Goal: Transaction & Acquisition: Obtain resource

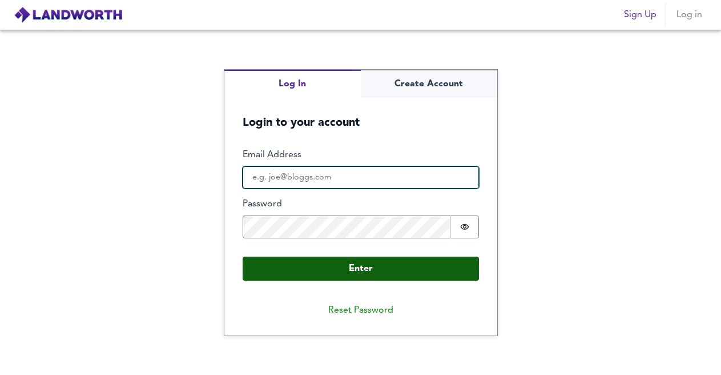
type input "[PERSON_NAME][EMAIL_ADDRESS][DOMAIN_NAME]"
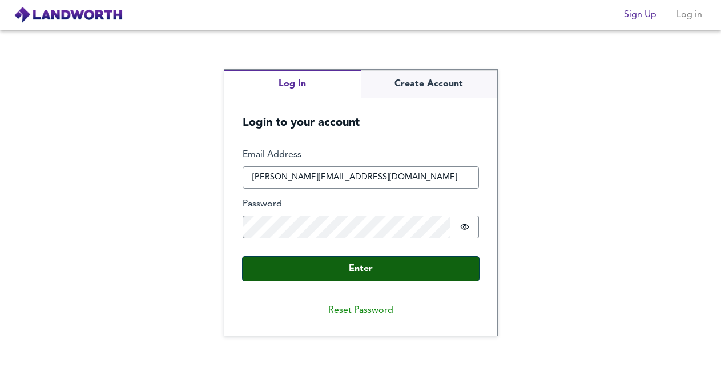
click at [358, 259] on button "Enter" at bounding box center [361, 268] width 236 height 24
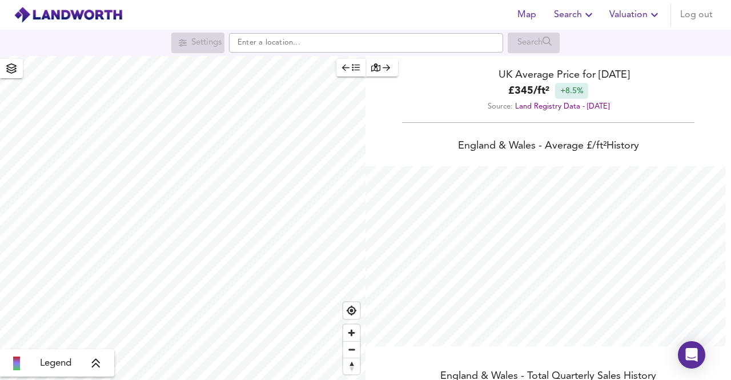
scroll to position [380, 731]
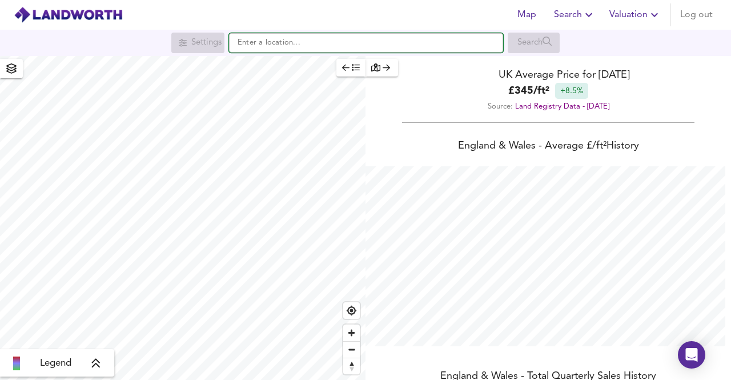
click at [388, 43] on input "text" at bounding box center [366, 42] width 274 height 19
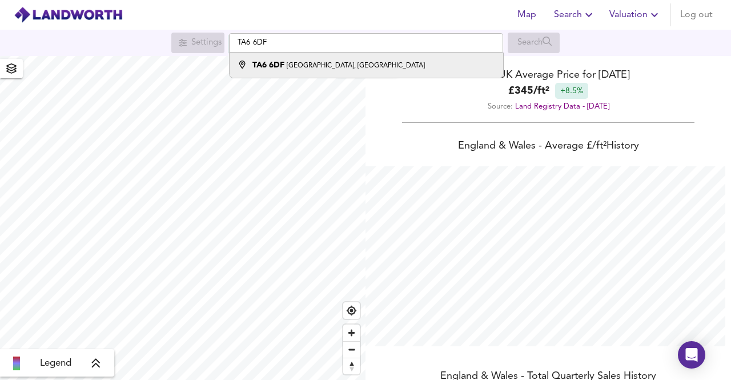
click at [368, 66] on small "[GEOGRAPHIC_DATA], [GEOGRAPHIC_DATA]" at bounding box center [356, 65] width 138 height 7
type input "[STREET_ADDRESS]"
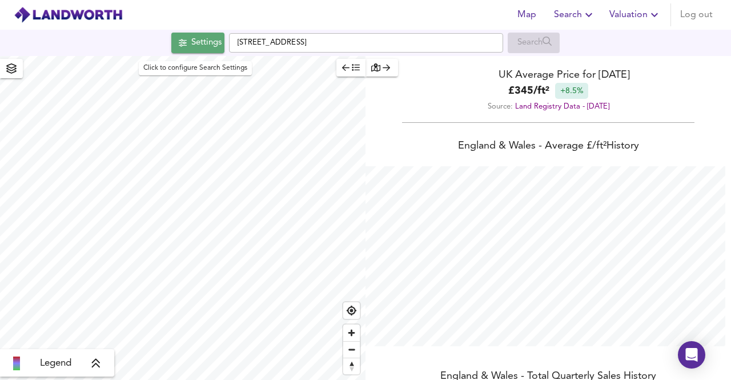
click at [197, 44] on div "Settings" at bounding box center [206, 42] width 30 height 15
checkbox input "false"
checkbox input "true"
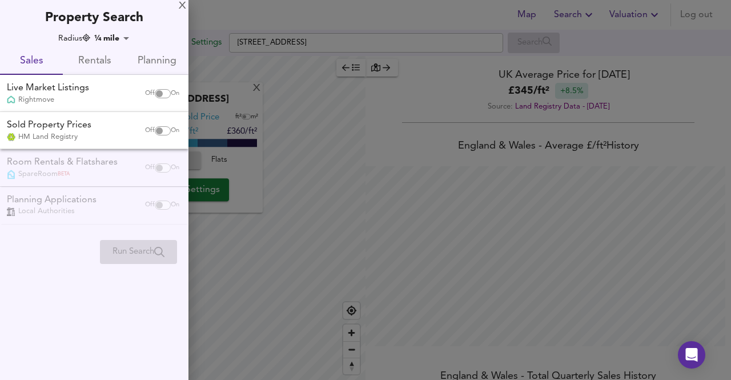
click at [118, 37] on body "Map Search Valuation Log out Settings [GEOGRAPHIC_DATA] 6DF Search X [GEOGRAPHI…" at bounding box center [365, 190] width 731 height 380
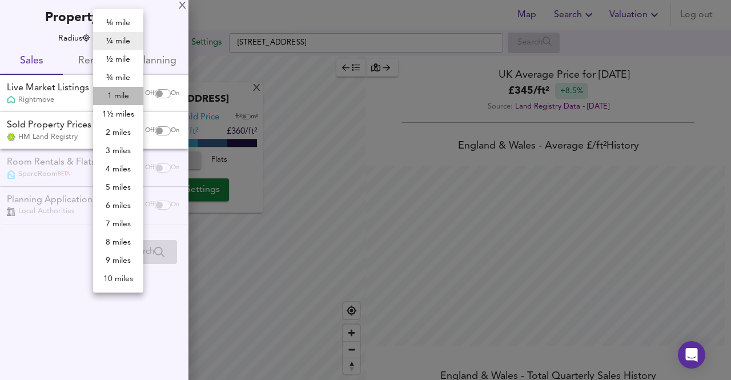
click at [121, 93] on li "1 mile" at bounding box center [118, 96] width 50 height 18
type input "1609"
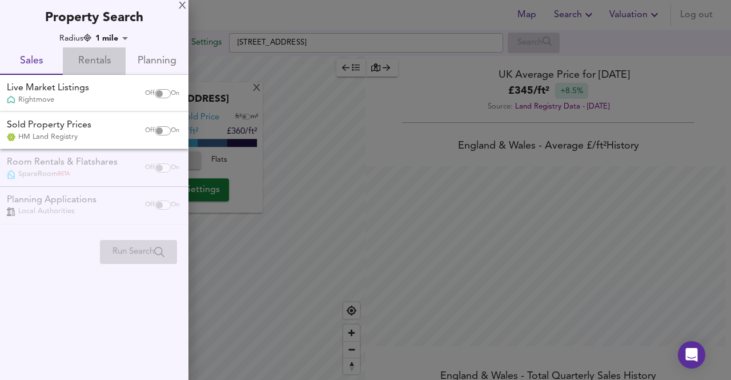
click at [89, 59] on span "Rentals" at bounding box center [94, 62] width 49 height 18
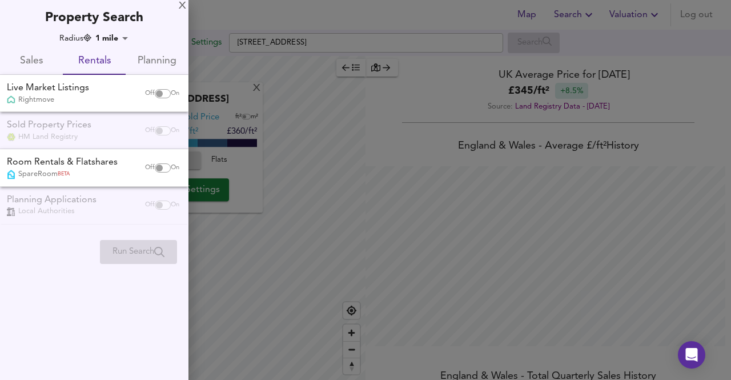
click at [165, 92] on input "checkbox" at bounding box center [159, 93] width 27 height 9
checkbox input "true"
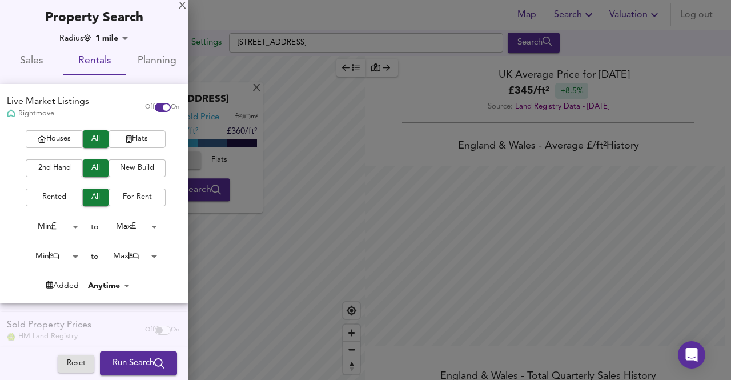
click at [135, 141] on span "Flats" at bounding box center [137, 139] width 46 height 13
click at [70, 255] on body "Map Search Valuation Log out Settings [GEOGRAPHIC_DATA], Bridgwater TA6 6DF Sea…" at bounding box center [365, 190] width 731 height 380
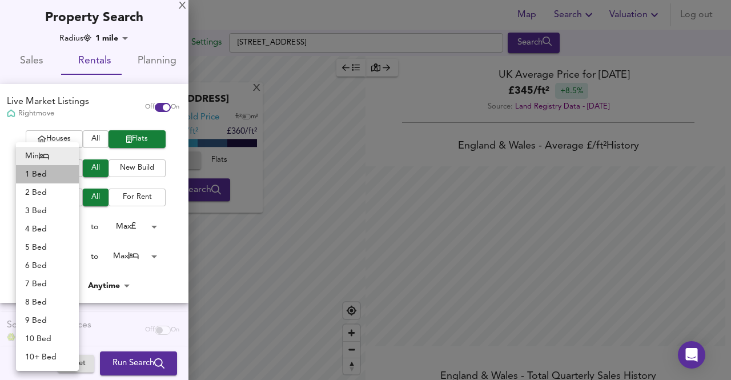
click at [37, 175] on li "1 Bed" at bounding box center [47, 174] width 63 height 18
type input "1"
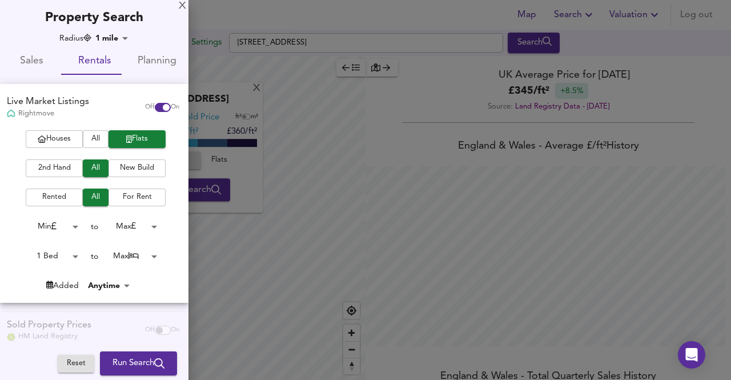
click at [117, 255] on body "Map Search Valuation Log out Settings [GEOGRAPHIC_DATA], Bridgwater TA6 6DF Sea…" at bounding box center [365, 190] width 731 height 380
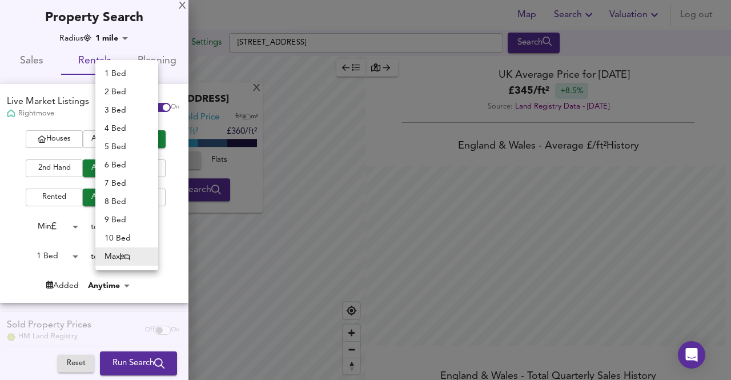
click at [128, 70] on li "1 Bed" at bounding box center [126, 74] width 63 height 18
type input "1"
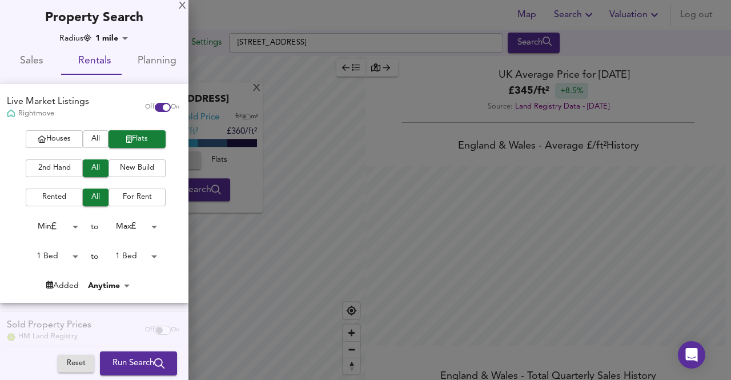
click at [123, 360] on span "Run Search" at bounding box center [139, 363] width 52 height 15
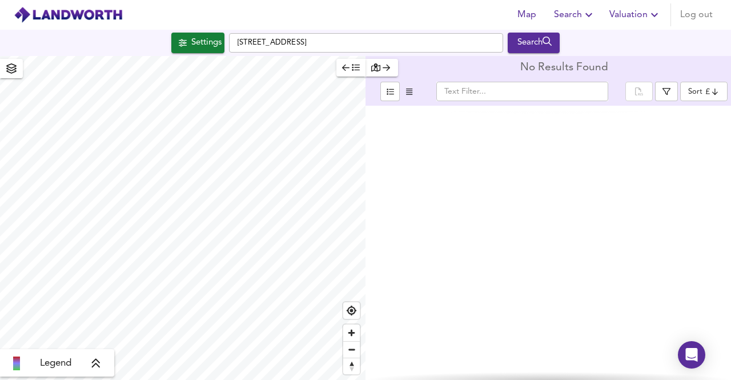
click at [199, 40] on div "Settings" at bounding box center [206, 42] width 30 height 15
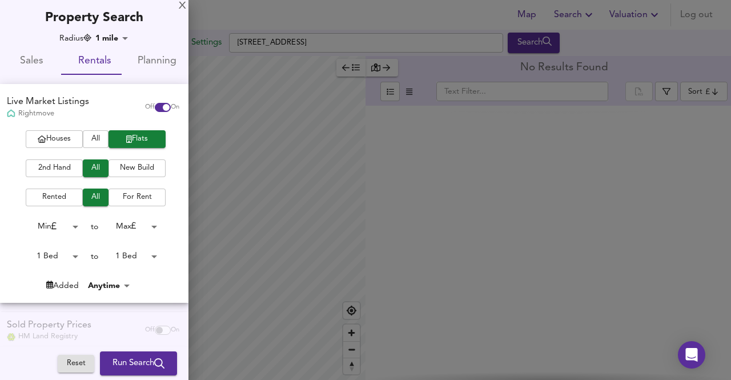
click at [113, 41] on body "Map Search Valuation Log out Settings [GEOGRAPHIC_DATA], [GEOGRAPHIC_DATA] TA6 …" at bounding box center [365, 190] width 731 height 380
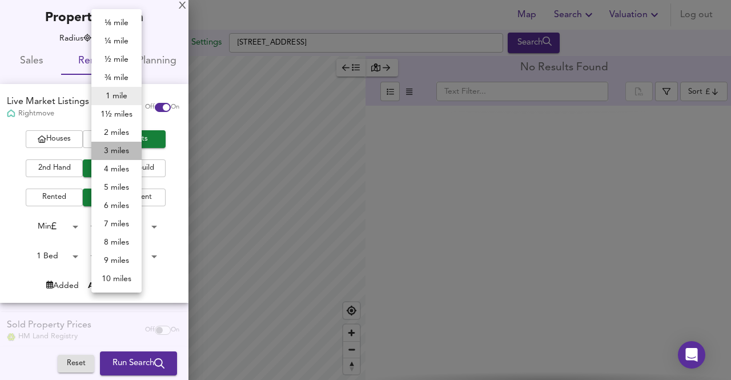
click at [117, 145] on li "3 miles" at bounding box center [116, 151] width 50 height 18
type input "4827"
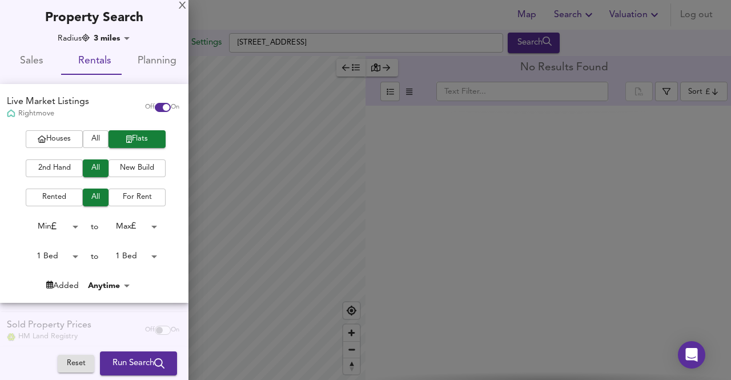
click at [131, 358] on span "Run Search" at bounding box center [139, 363] width 52 height 15
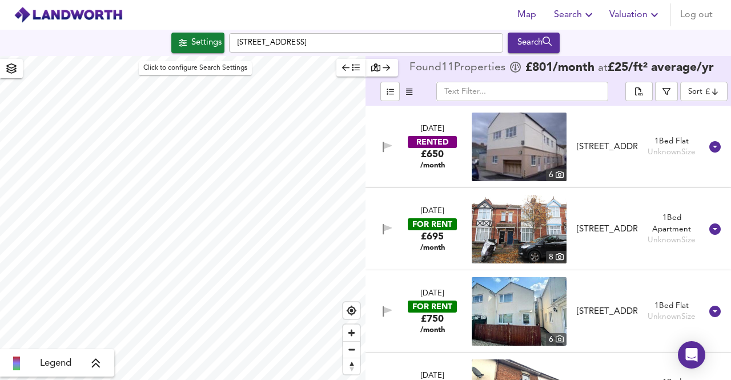
click at [193, 50] on button "Settings" at bounding box center [197, 43] width 53 height 21
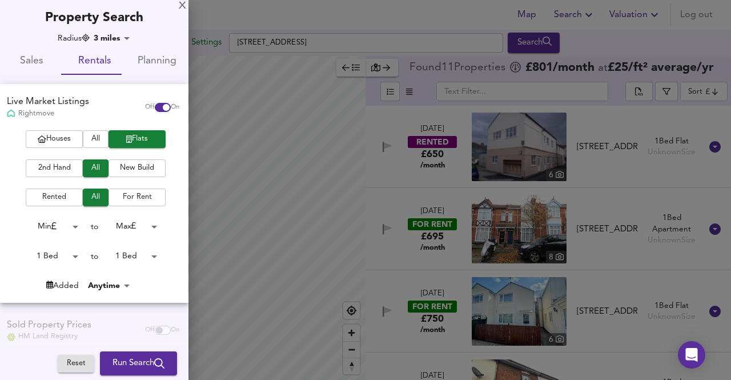
click at [118, 264] on body "Map Search Valuation Log out Settings [GEOGRAPHIC_DATA] 6DF Search Legend Found…" at bounding box center [365, 190] width 731 height 380
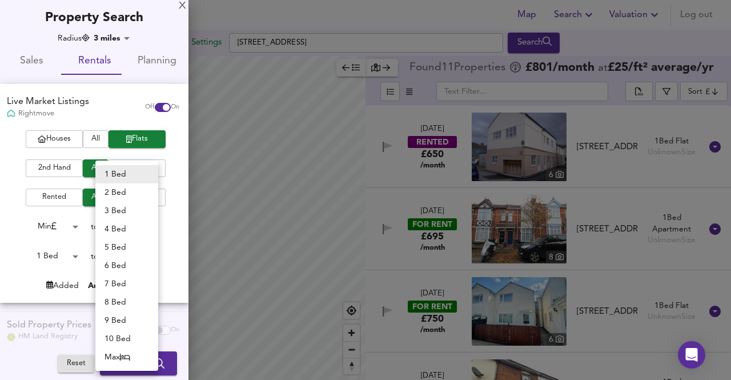
click at [117, 194] on li "2 Bed" at bounding box center [126, 192] width 63 height 18
type input "2"
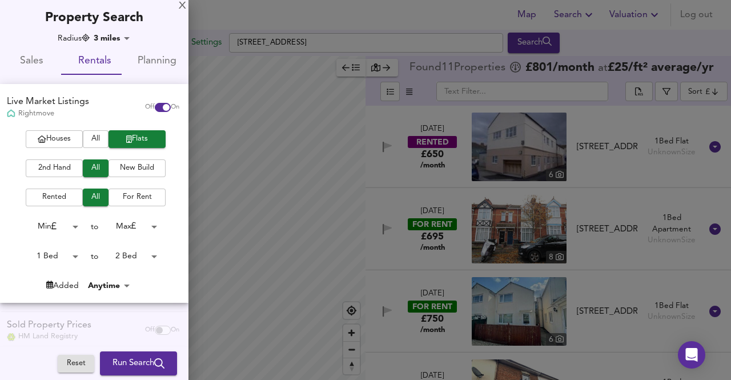
click at [66, 247] on body "Map Search Valuation Log out Settings [GEOGRAPHIC_DATA] 6DF Search Legend Found…" at bounding box center [365, 190] width 731 height 380
click at [49, 269] on li "2 Bed" at bounding box center [47, 275] width 63 height 18
type input "2"
click at [127, 362] on span "Run Search" at bounding box center [139, 363] width 52 height 15
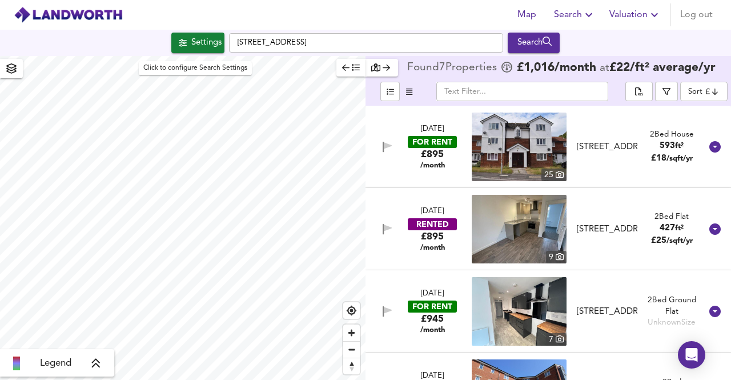
click at [171, 37] on button "Settings" at bounding box center [197, 43] width 53 height 21
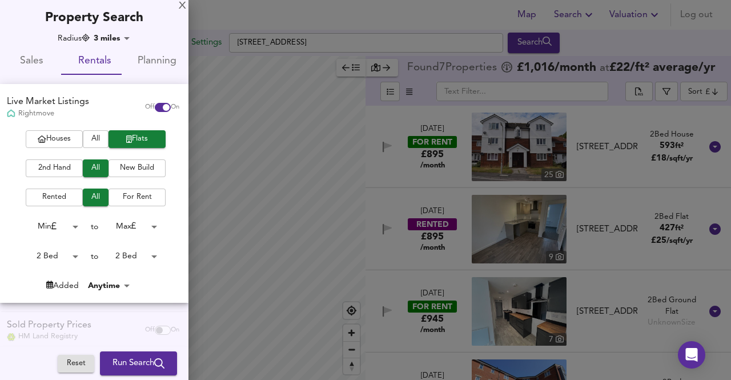
click at [58, 141] on span "Houses" at bounding box center [54, 139] width 46 height 13
click at [126, 363] on span "Run Search" at bounding box center [139, 363] width 52 height 15
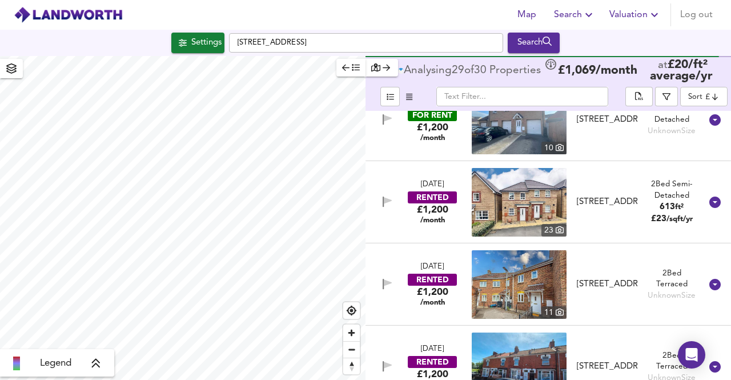
scroll to position [2198, 0]
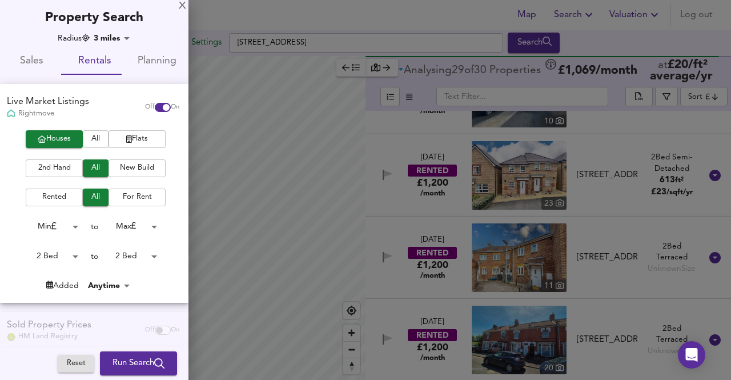
click at [141, 254] on body "Map Search Valuation Log out Settings [GEOGRAPHIC_DATA] 6DF Search Legend Analy…" at bounding box center [365, 190] width 731 height 380
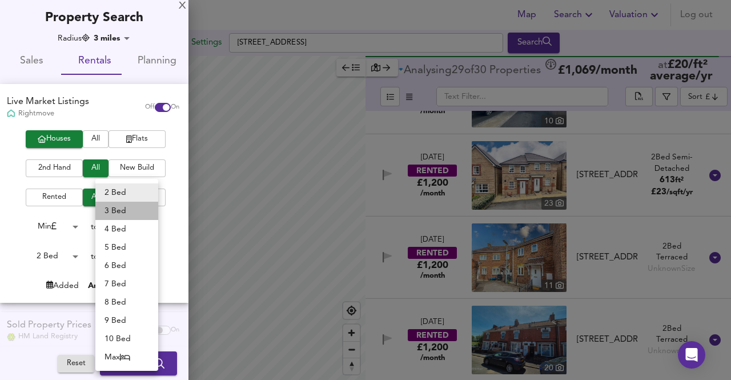
click at [120, 210] on li "3 Bed" at bounding box center [126, 211] width 63 height 18
type input "3"
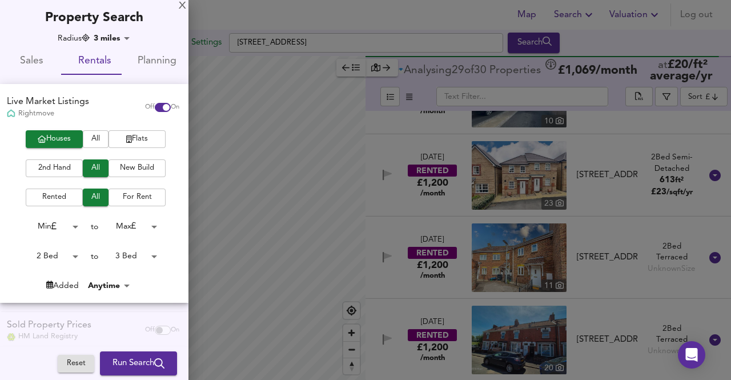
click at [64, 263] on body "Map Search Valuation Log out Settings [GEOGRAPHIC_DATA] 6DF Search Legend Analy…" at bounding box center [365, 190] width 731 height 380
click at [45, 278] on li "3 Bed" at bounding box center [47, 275] width 63 height 18
type input "3"
click at [121, 373] on button "Run Search" at bounding box center [138, 363] width 77 height 24
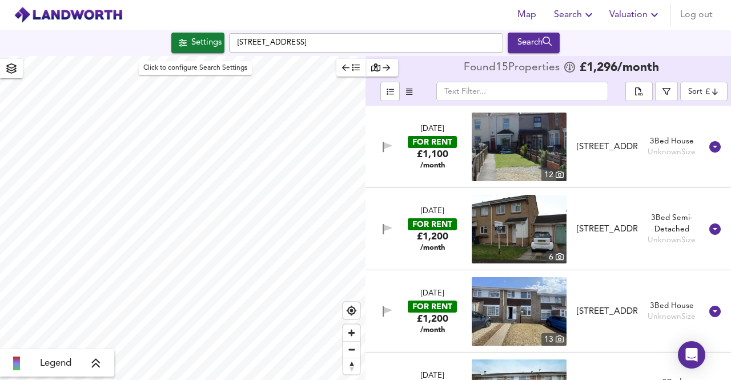
click at [203, 41] on div "Settings" at bounding box center [206, 42] width 30 height 15
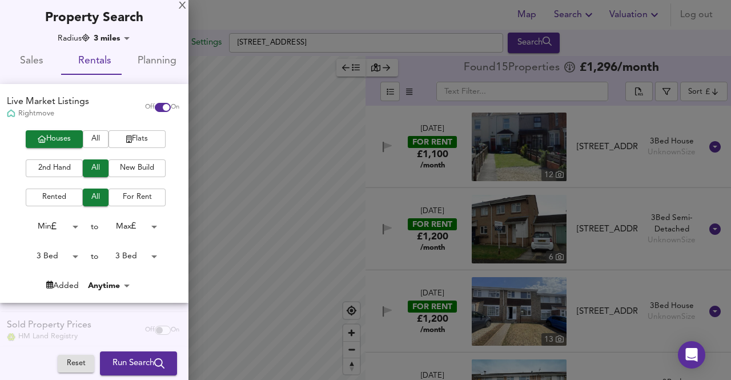
click at [143, 259] on body "Map Search Valuation Log out Settings [GEOGRAPHIC_DATA] 6DF Search Legend Found…" at bounding box center [365, 190] width 731 height 380
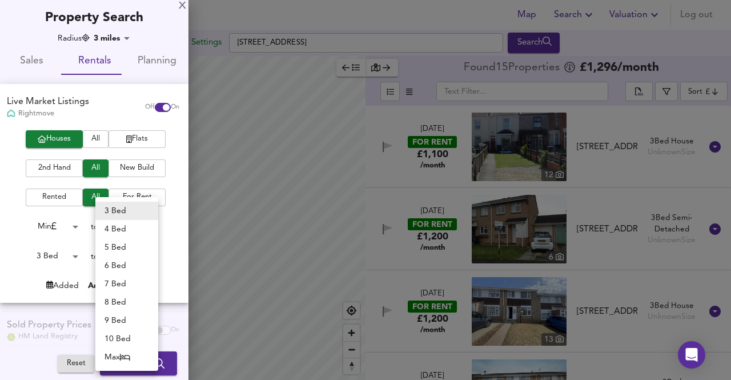
click at [115, 227] on li "4 Bed" at bounding box center [126, 229] width 63 height 18
type input "4"
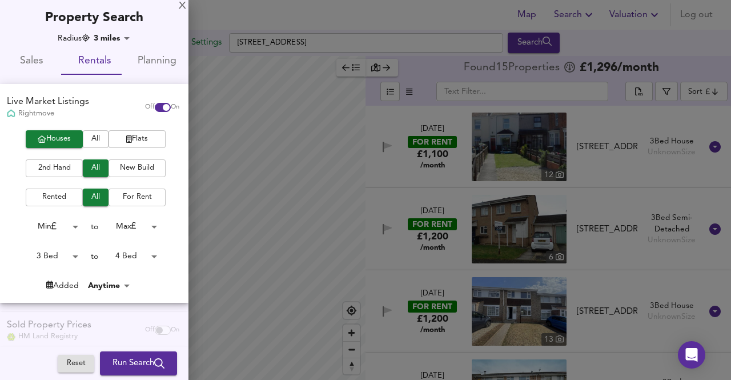
click at [69, 254] on body "Map Search Valuation Log out Settings [GEOGRAPHIC_DATA] 6DF Search Legend Found…" at bounding box center [365, 190] width 731 height 380
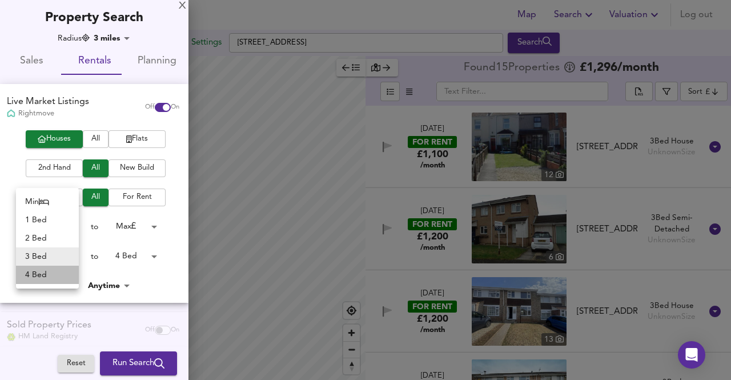
click at [47, 268] on li "4 Bed" at bounding box center [47, 275] width 63 height 18
type input "4"
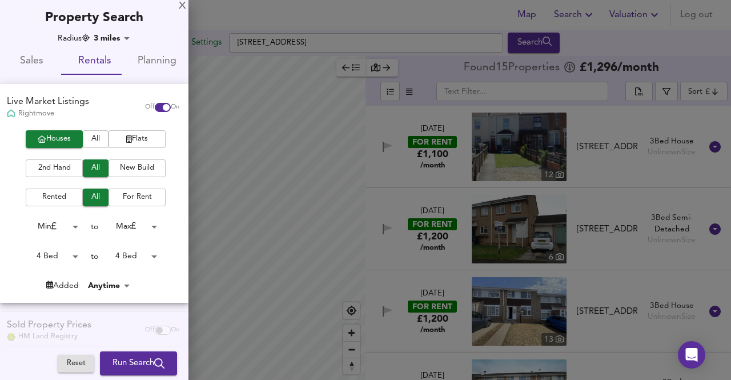
click at [130, 362] on span "Run Search" at bounding box center [139, 363] width 52 height 15
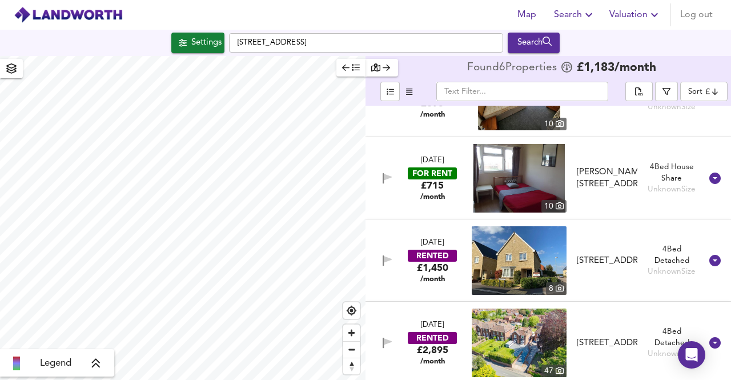
scroll to position [219, 0]
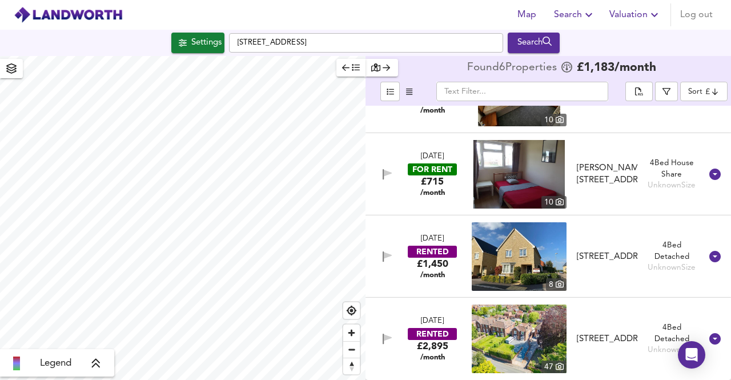
click at [194, 46] on div "Settings" at bounding box center [206, 42] width 30 height 15
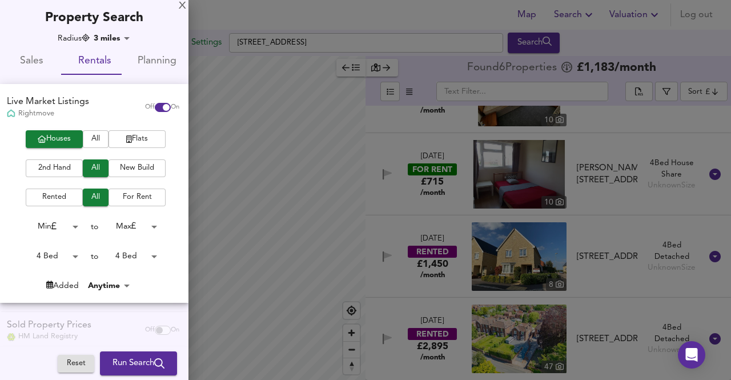
click at [116, 32] on div "X Property Search Radius 3 miles 4827 Sales Rentals Planning Live Market Listin…" at bounding box center [94, 234] width 189 height 468
click at [115, 41] on body "Map Search Valuation Log out Settings [GEOGRAPHIC_DATA] 6DF Search Legend Found…" at bounding box center [365, 190] width 731 height 380
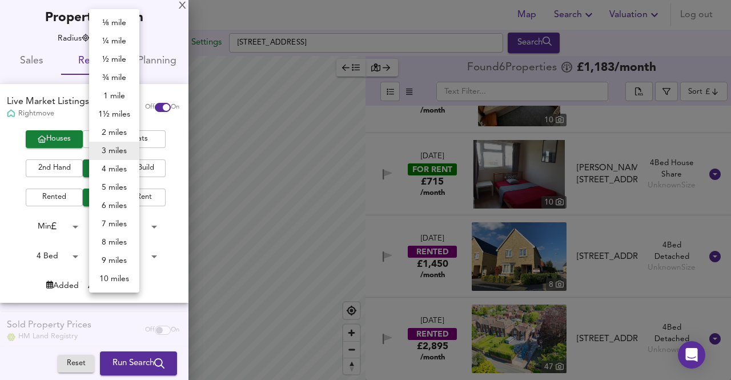
click at [115, 186] on li "5 miles" at bounding box center [114, 187] width 50 height 18
type input "8045"
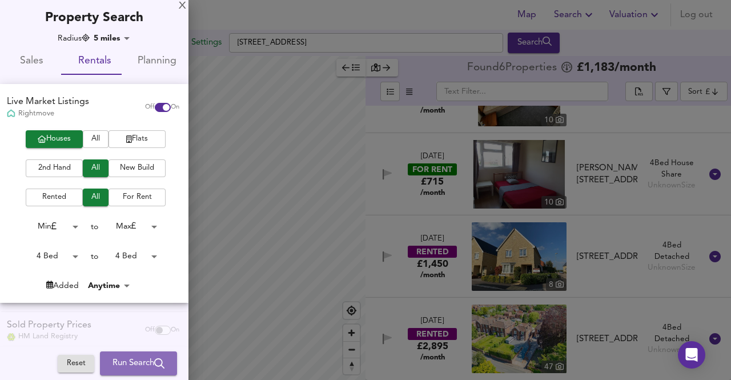
click at [126, 365] on span "Run Search" at bounding box center [139, 363] width 52 height 15
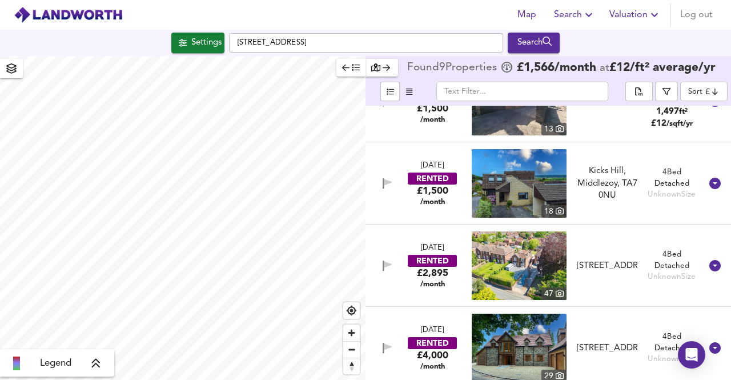
scroll to position [466, 0]
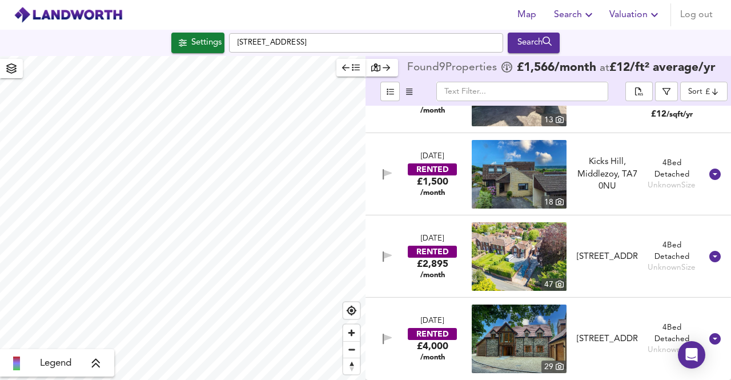
click at [612, 333] on div "[STREET_ADDRESS]" at bounding box center [607, 339] width 61 height 12
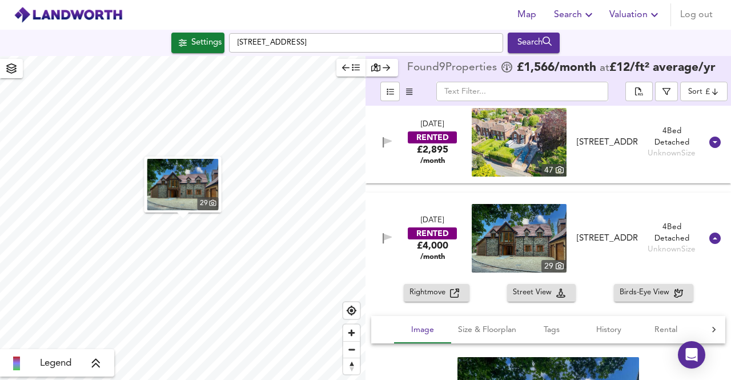
scroll to position [638, 0]
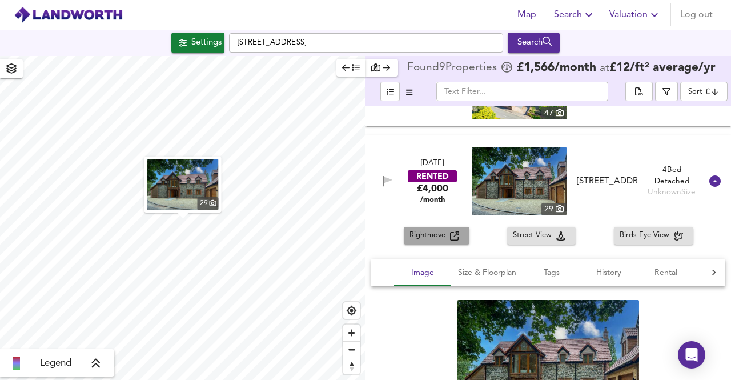
click at [431, 237] on span "Rightmove" at bounding box center [430, 235] width 41 height 13
